Goal: Task Accomplishment & Management: Manage account settings

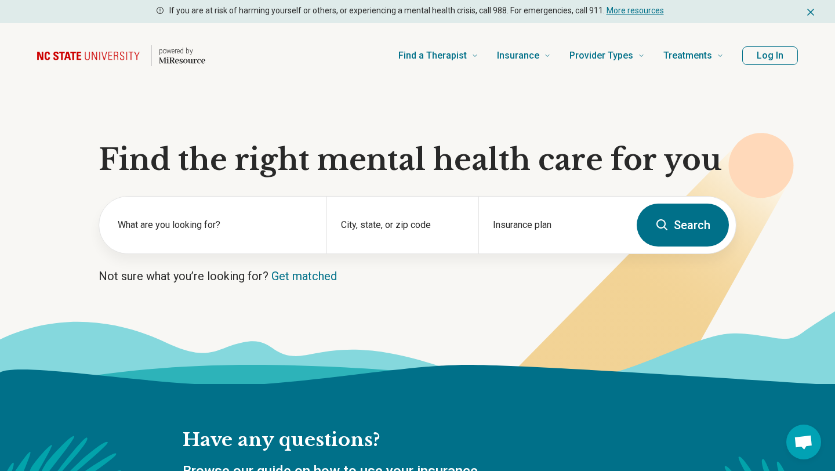
click at [747, 57] on button "Log In" at bounding box center [770, 55] width 56 height 19
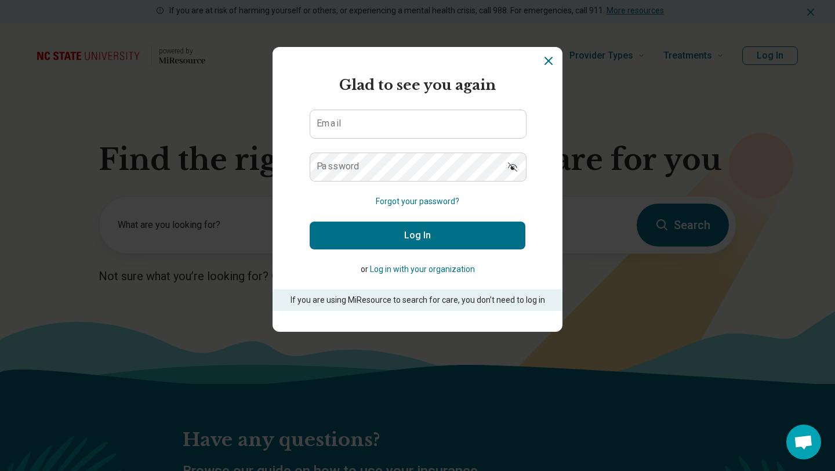
click at [420, 270] on button "Log in with your organization" at bounding box center [422, 269] width 105 height 12
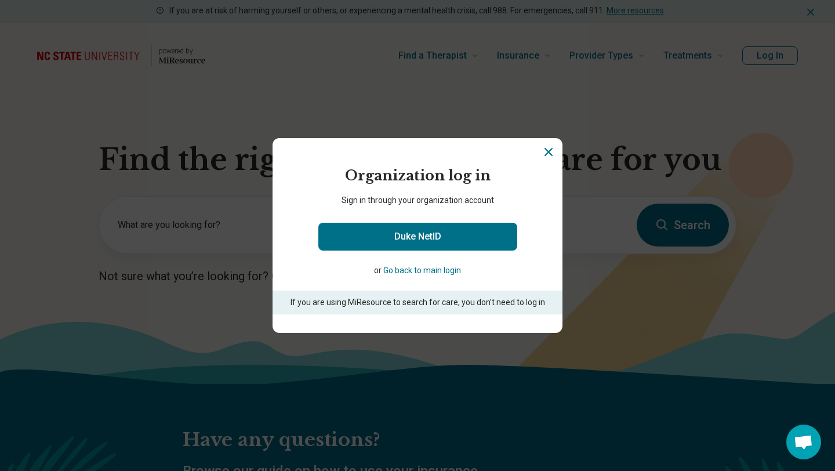
click at [428, 271] on button "Go back to main login" at bounding box center [422, 270] width 78 height 12
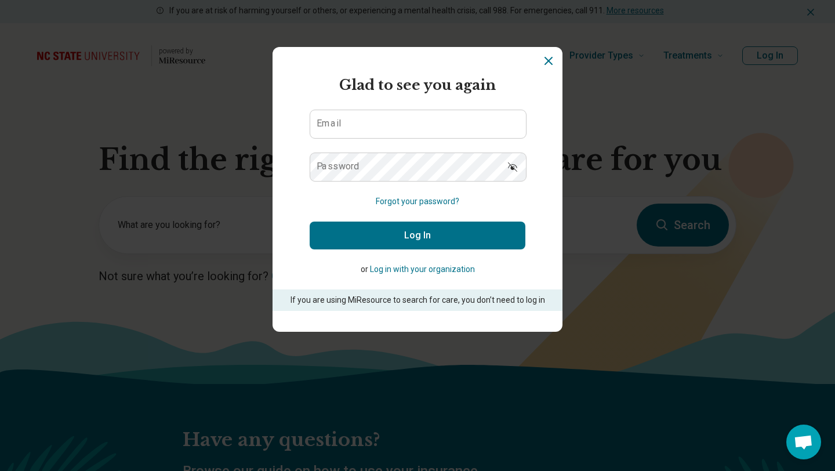
click at [544, 59] on icon "Dismiss" at bounding box center [548, 61] width 14 height 14
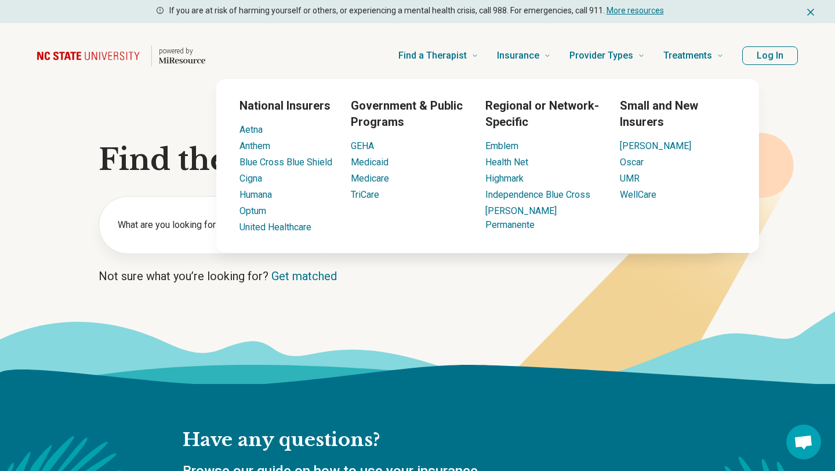
click at [348, 374] on icon at bounding box center [588, 424] width 1174 height 118
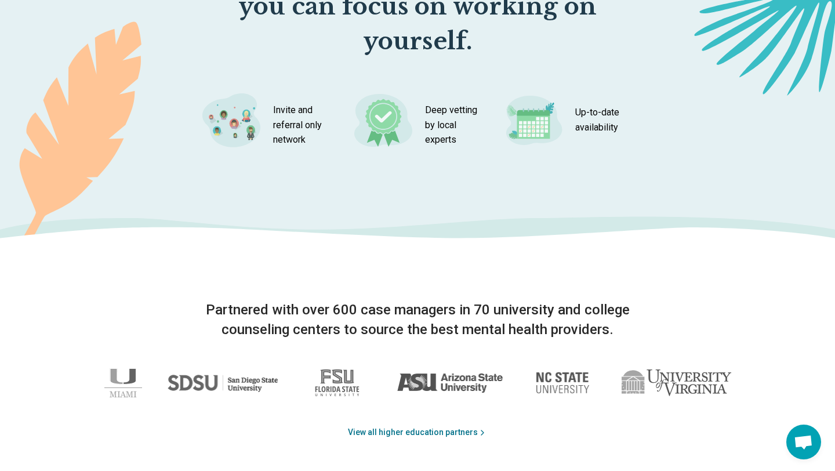
scroll to position [1216, 0]
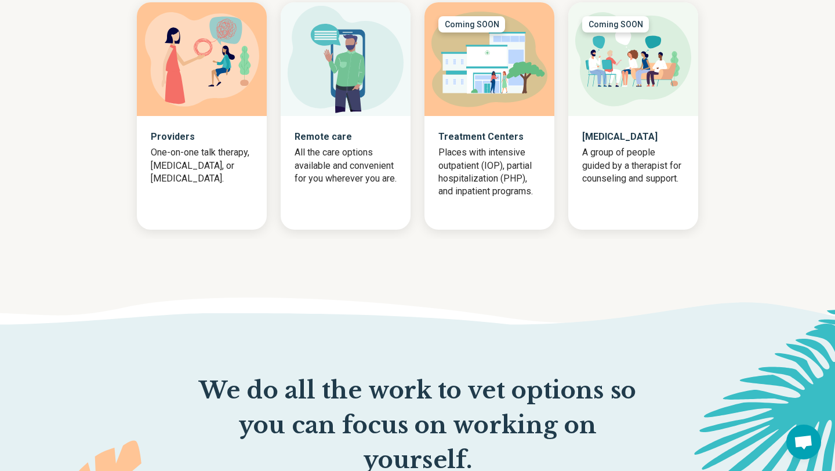
click at [188, 125] on div "Providers One-on-one talk therapy, [MEDICAL_DATA], or [MEDICAL_DATA]." at bounding box center [202, 157] width 130 height 83
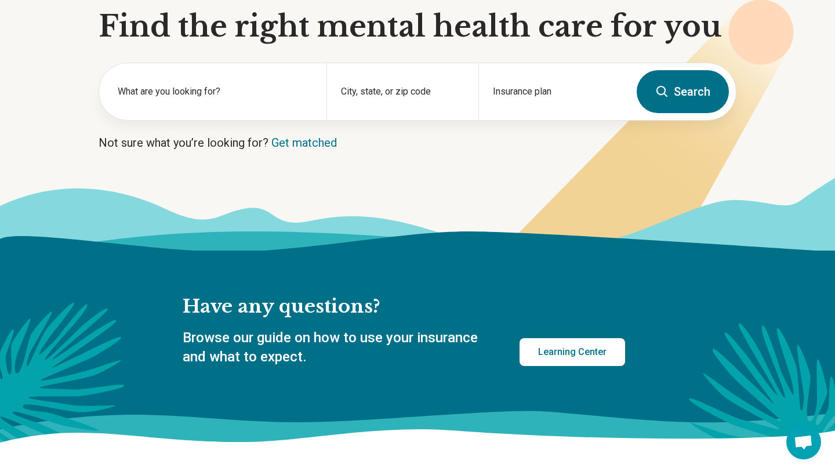
scroll to position [0, 0]
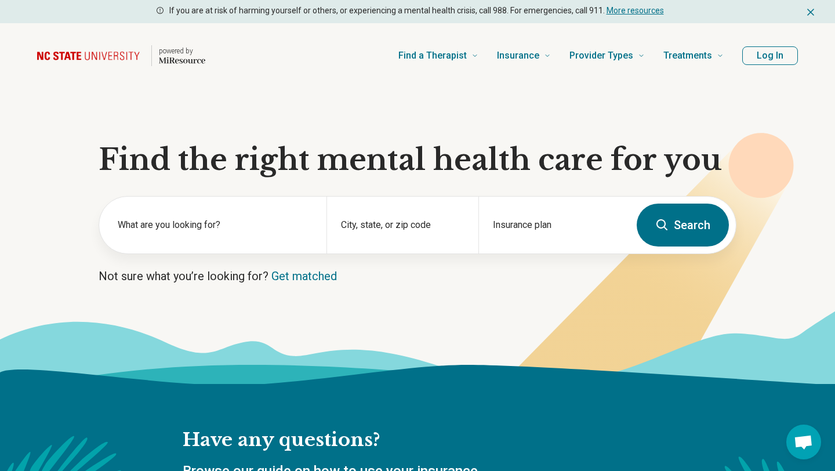
click at [781, 60] on button "Log In" at bounding box center [770, 55] width 56 height 19
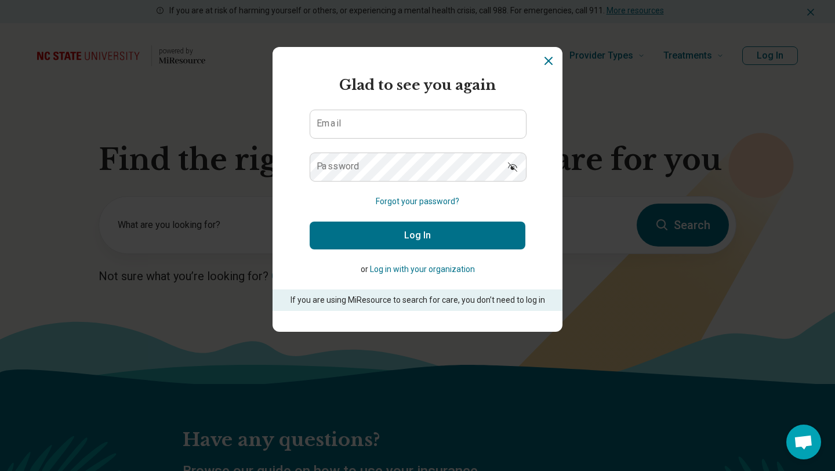
click at [551, 68] on section "powered by Miresource logo Glad to see you again Email Password Forgot your pas…" at bounding box center [417, 189] width 290 height 285
click at [547, 58] on icon "Dismiss" at bounding box center [548, 61] width 14 height 14
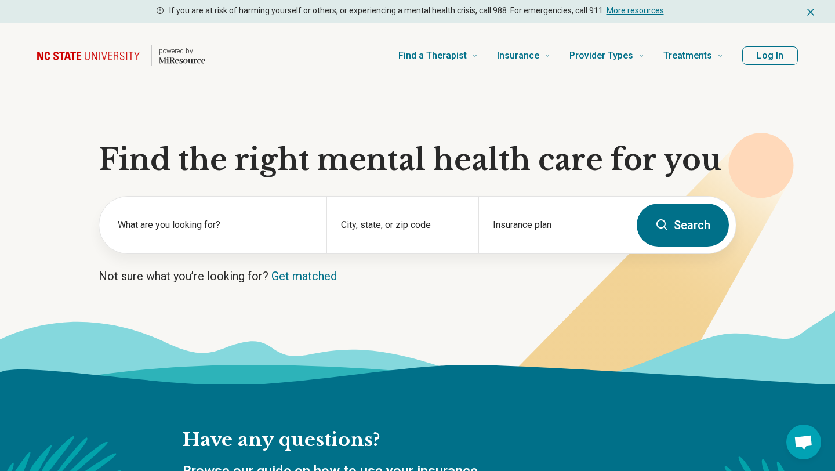
click at [746, 56] on button "Log In" at bounding box center [770, 55] width 56 height 19
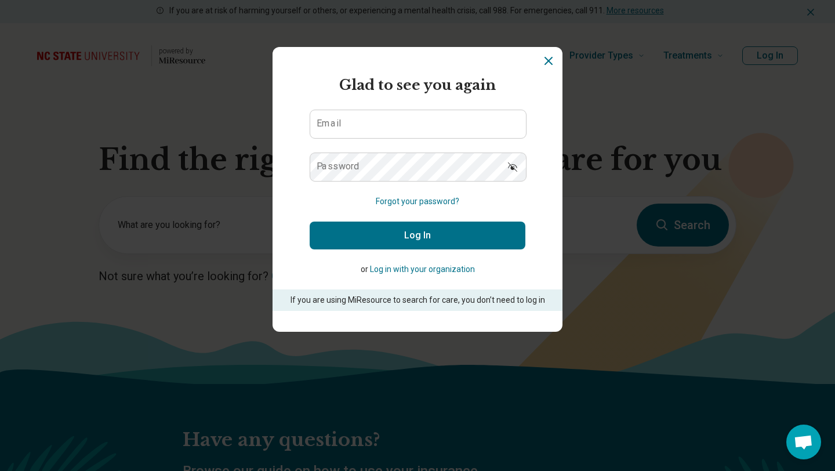
click at [545, 66] on icon "Dismiss" at bounding box center [548, 61] width 14 height 14
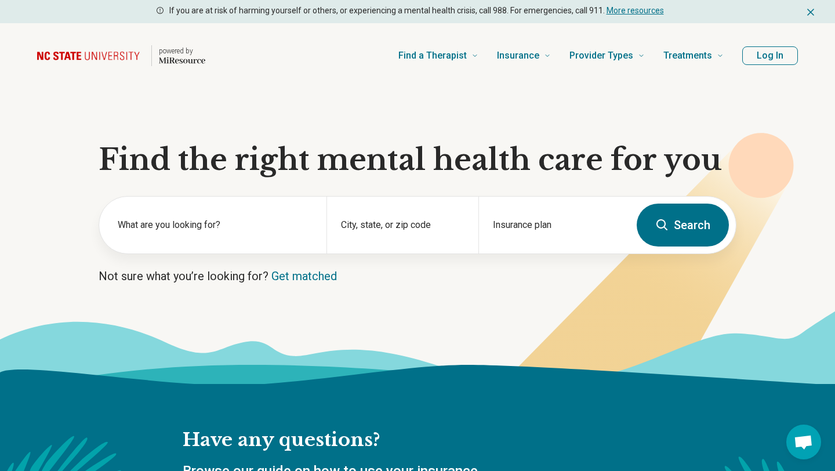
click at [762, 54] on button "Log In" at bounding box center [770, 55] width 56 height 19
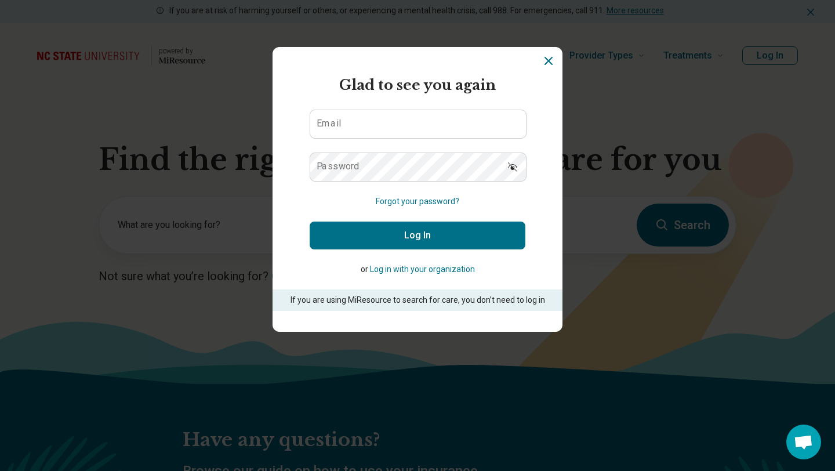
click at [443, 269] on button "Log in with your organization" at bounding box center [422, 269] width 105 height 12
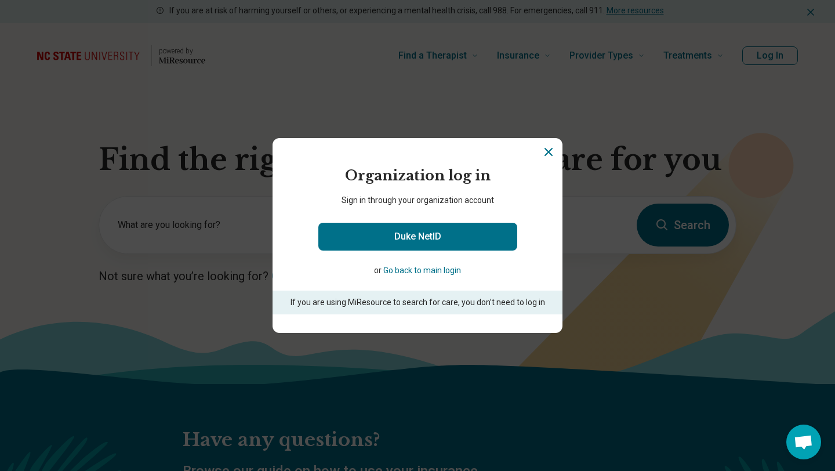
click at [438, 268] on button "Go back to main login" at bounding box center [422, 270] width 78 height 12
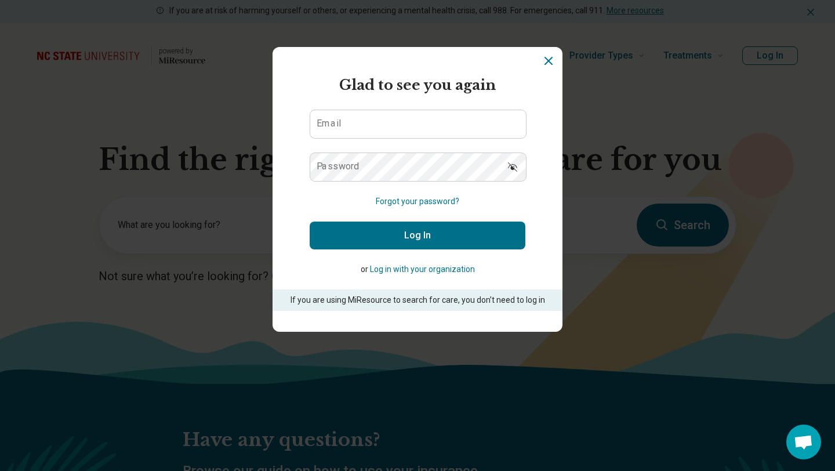
click at [553, 58] on icon "Dismiss" at bounding box center [548, 61] width 14 height 14
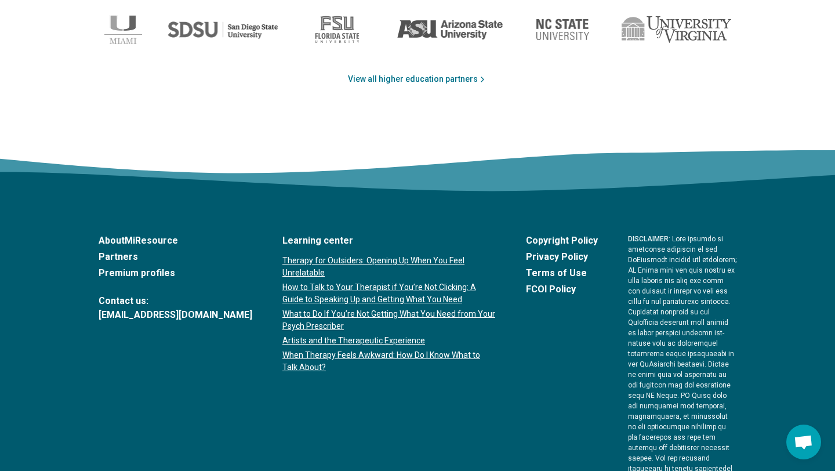
scroll to position [1995, 0]
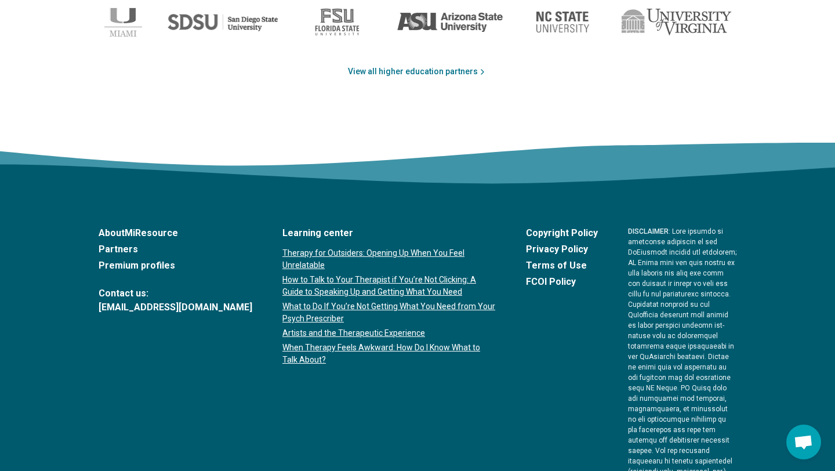
click at [122, 244] on link "Partners" at bounding box center [176, 249] width 154 height 14
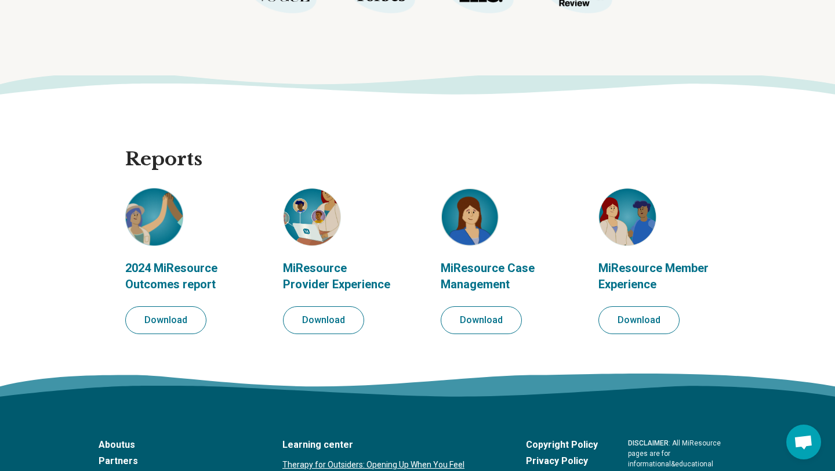
scroll to position [1219, 0]
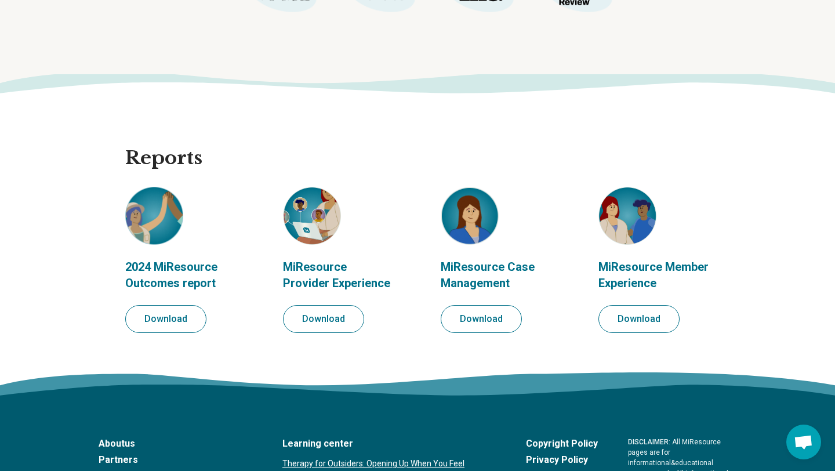
click at [344, 323] on button "Download" at bounding box center [323, 319] width 81 height 28
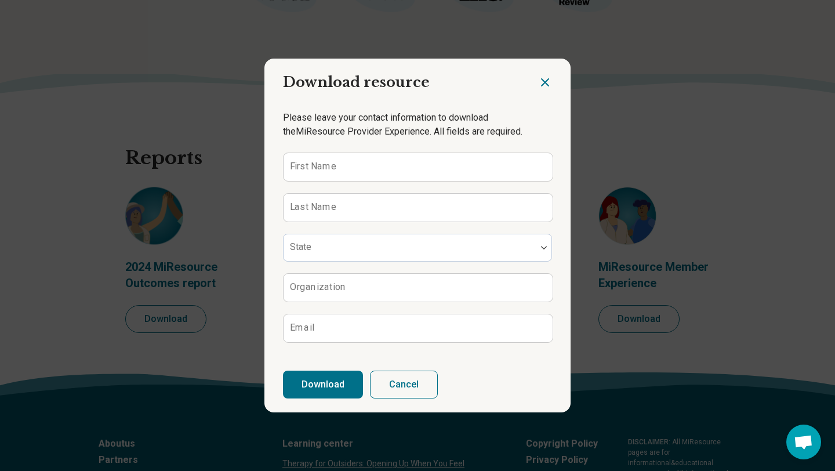
click at [545, 88] on icon "Close dialog" at bounding box center [545, 82] width 14 height 14
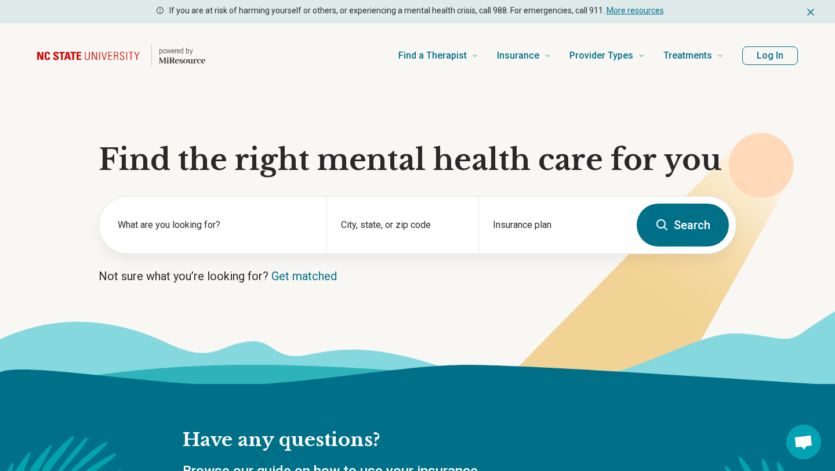
click at [777, 58] on button "Log In" at bounding box center [770, 55] width 56 height 19
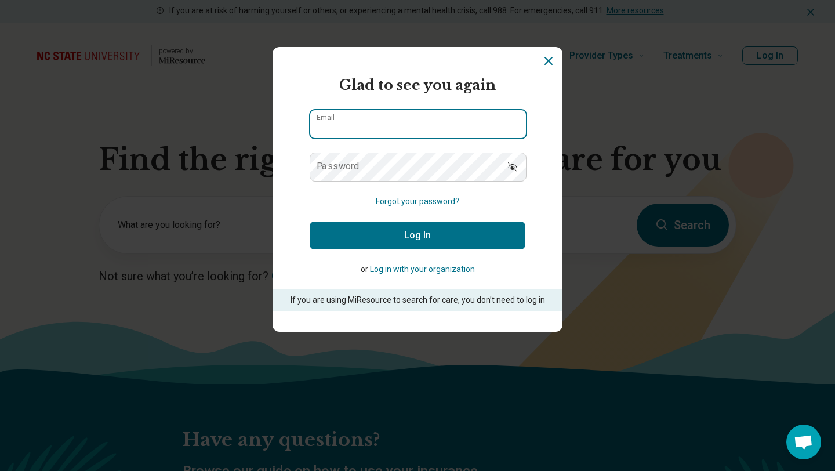
click at [439, 127] on input "Email" at bounding box center [418, 124] width 216 height 28
type input "**********"
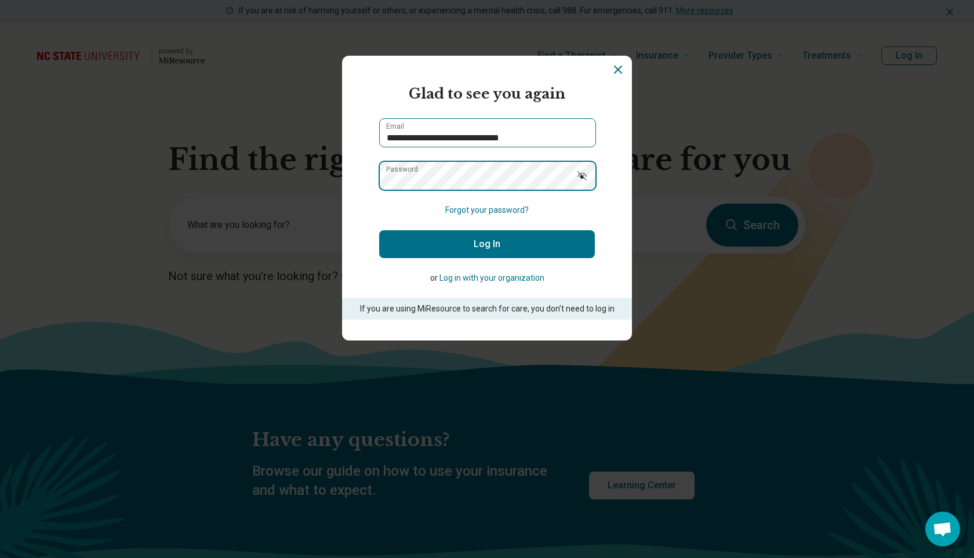
click at [379, 230] on button "Log In" at bounding box center [487, 244] width 216 height 28
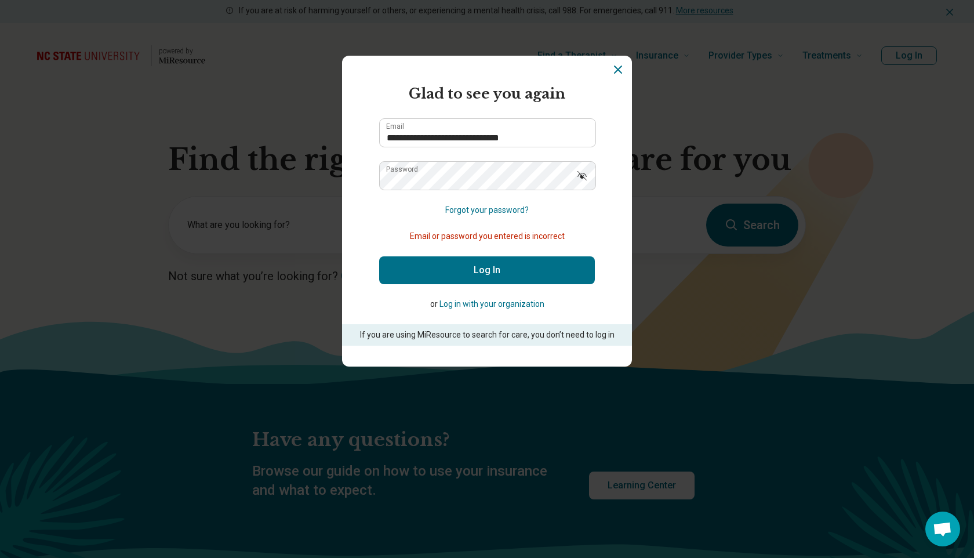
click at [588, 181] on button "Show password" at bounding box center [582, 175] width 26 height 28
click at [379, 256] on button "Log In" at bounding box center [487, 270] width 216 height 28
click at [464, 212] on button "Forgot your password?" at bounding box center [486, 210] width 83 height 12
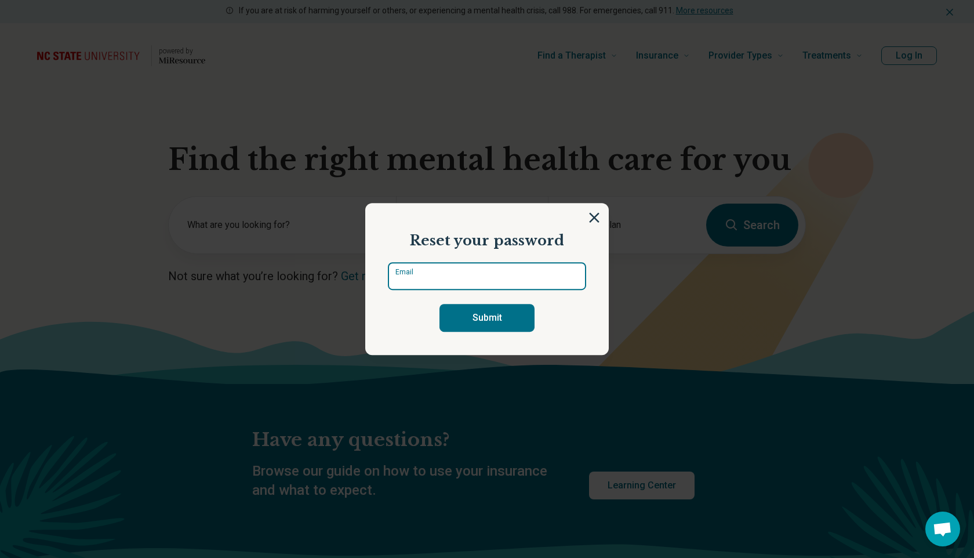
click at [518, 278] on input "Email" at bounding box center [487, 276] width 198 height 28
type input "**********"
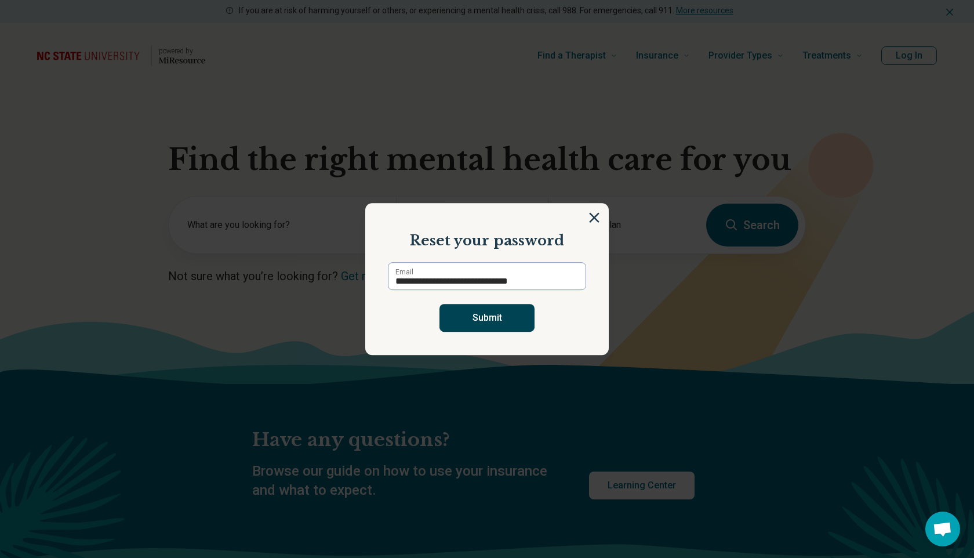
click at [499, 315] on button "Submit" at bounding box center [486, 318] width 95 height 28
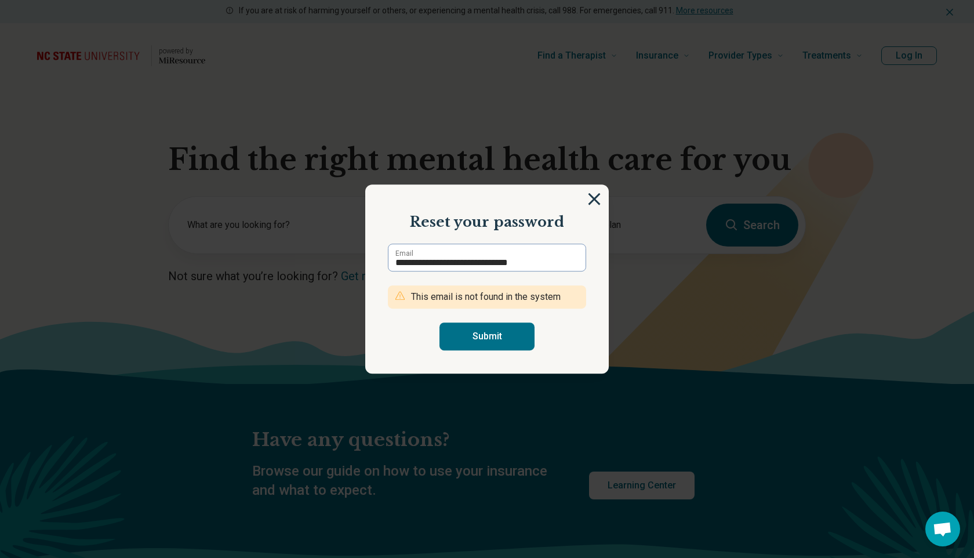
click at [597, 200] on img at bounding box center [594, 198] width 13 height 13
